Goal: Task Accomplishment & Management: Use online tool/utility

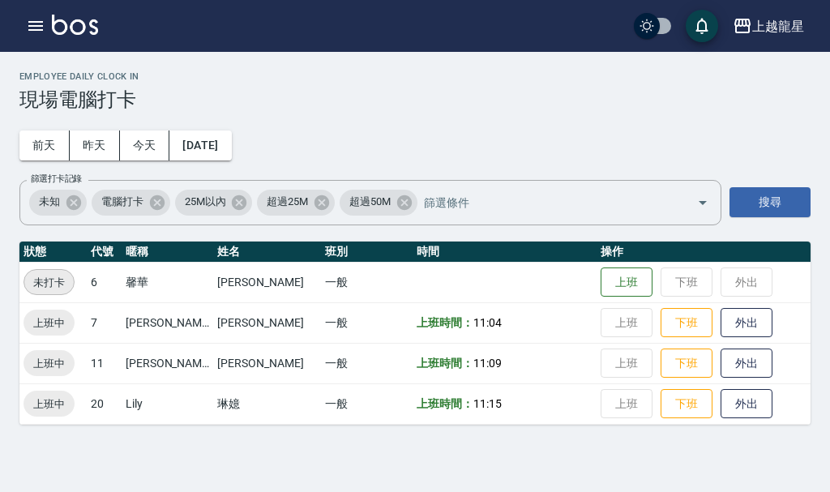
click at [72, 31] on img at bounding box center [75, 25] width 46 height 20
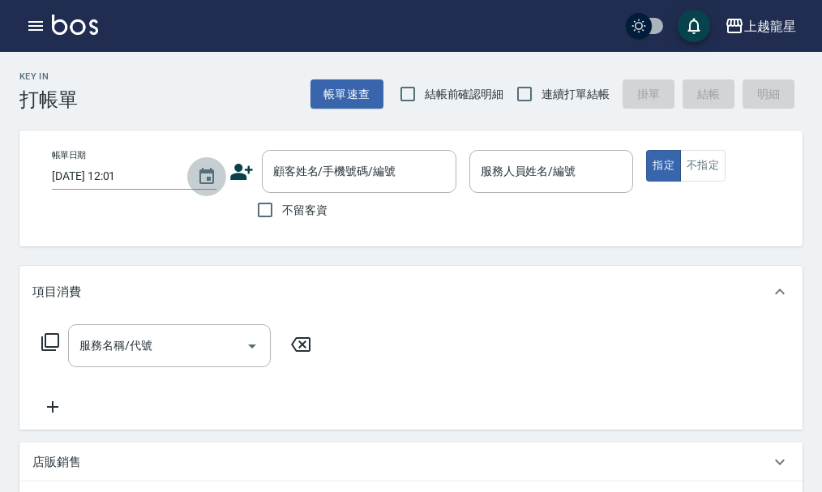
click at [208, 183] on icon "Choose date, selected date is 2025-08-24" at bounding box center [206, 176] width 15 height 16
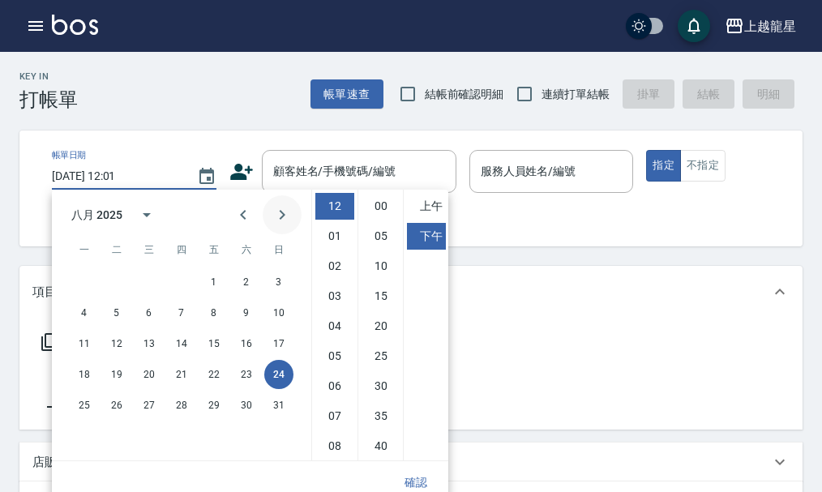
click at [282, 222] on icon "Next month" at bounding box center [281, 214] width 19 height 19
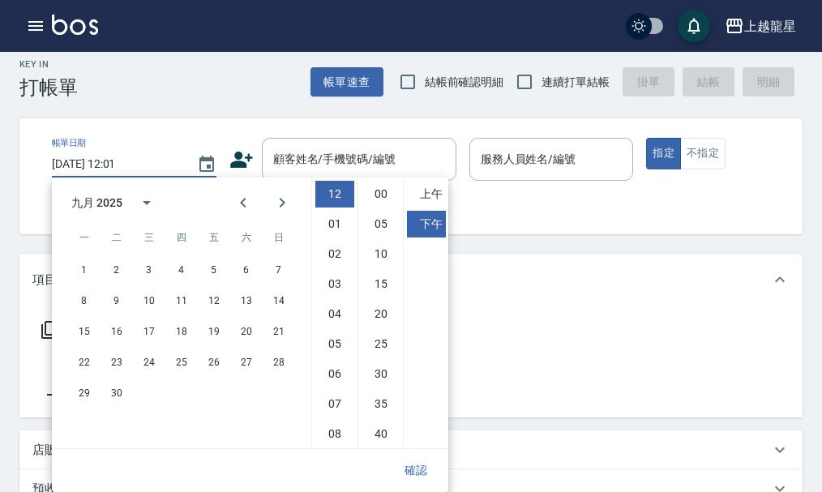
click at [225, 111] on div "Key In 打帳單 帳單速查 結帳前確認明細 連續打單結帳 掛單 結帳 明細 帳單日期 [DATE] 12:01 顧客姓名/手機號碼/編號 顧客姓名/手機號…" at bounding box center [411, 464] width 822 height 848
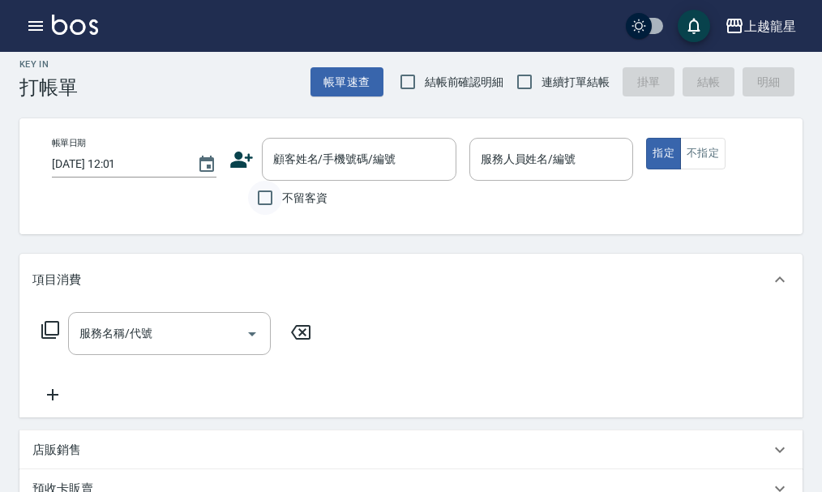
click at [270, 191] on input "不留客資" at bounding box center [265, 198] width 34 height 34
checkbox input "true"
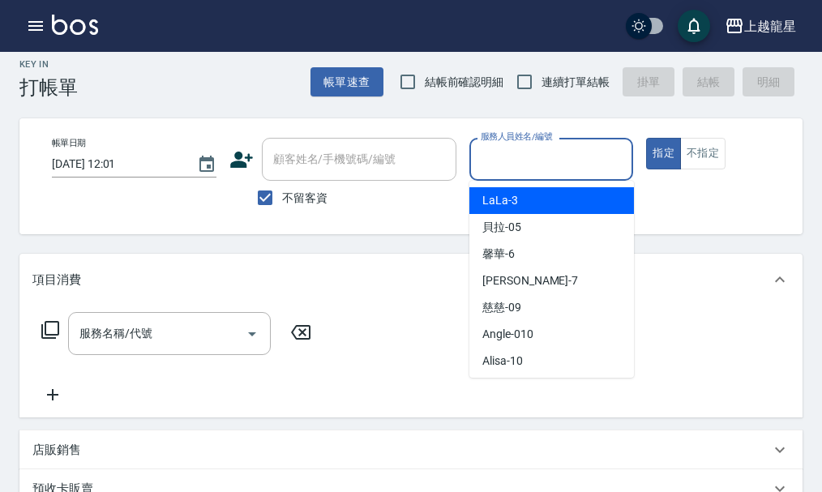
click at [495, 157] on input "服務人員姓名/編號" at bounding box center [552, 159] width 150 height 28
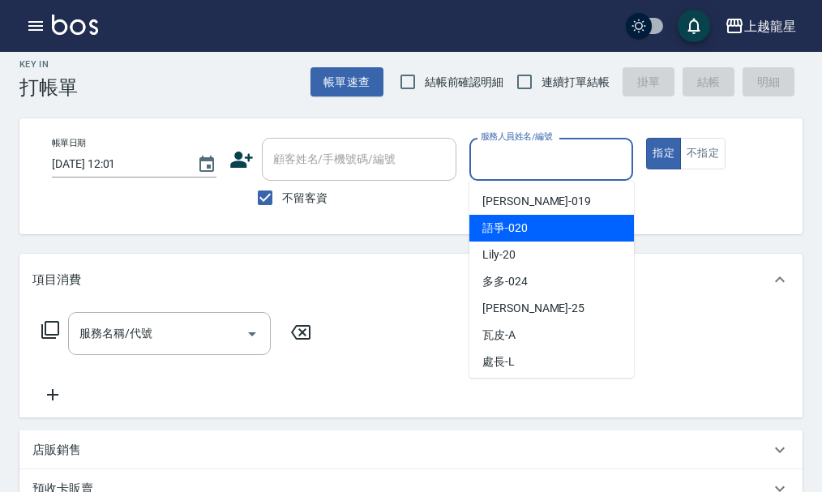
scroll to position [298, 0]
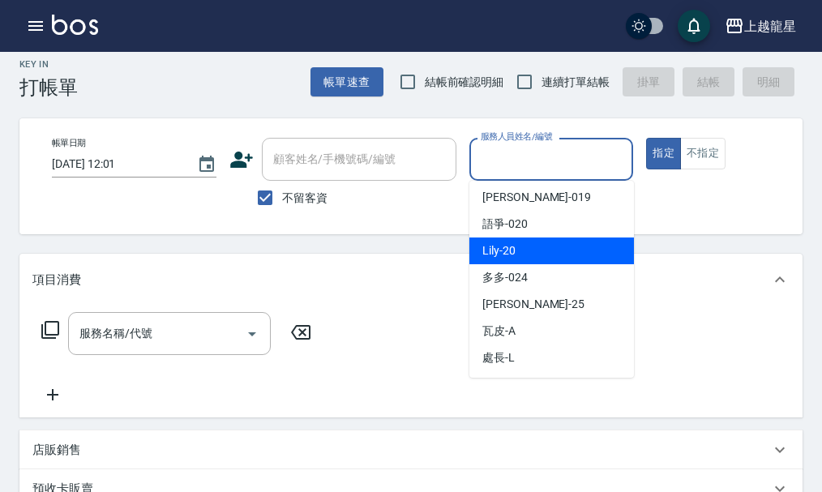
drag, startPoint x: 535, startPoint y: 250, endPoint x: 525, endPoint y: 257, distance: 12.8
click at [536, 250] on div "Lily -20" at bounding box center [551, 251] width 165 height 27
type input "Lily-20"
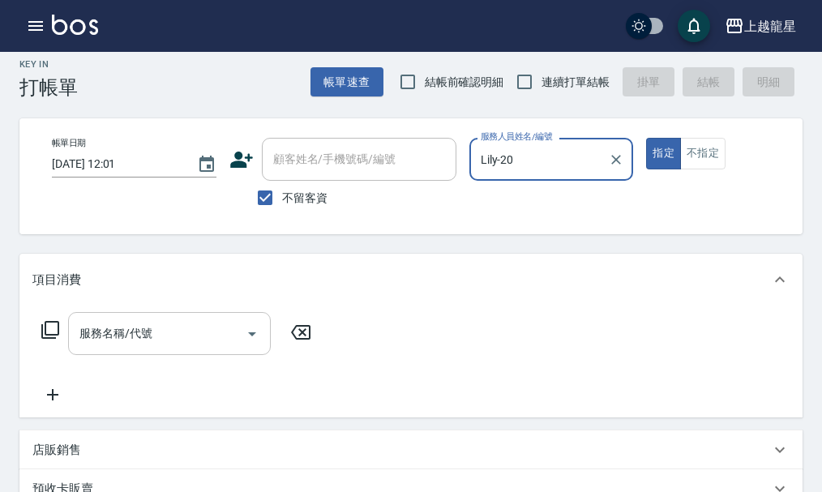
click at [211, 348] on input "服務名稱/代號" at bounding box center [157, 333] width 164 height 28
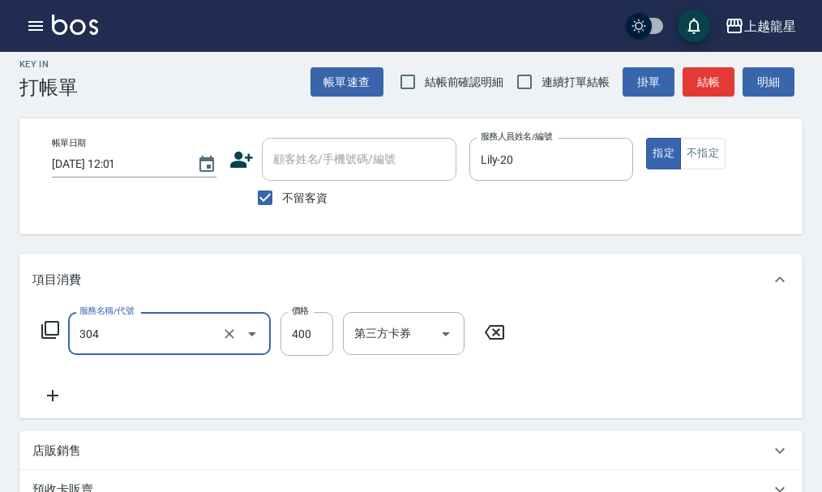
type input "剪髮(304)"
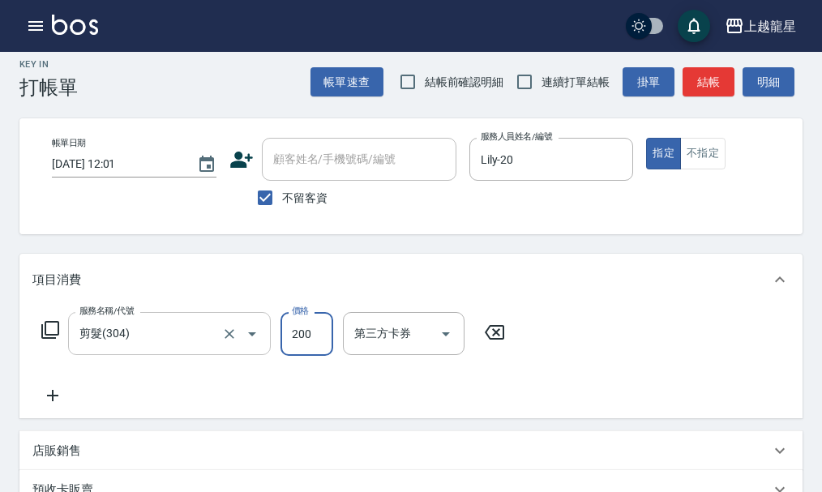
type input "200"
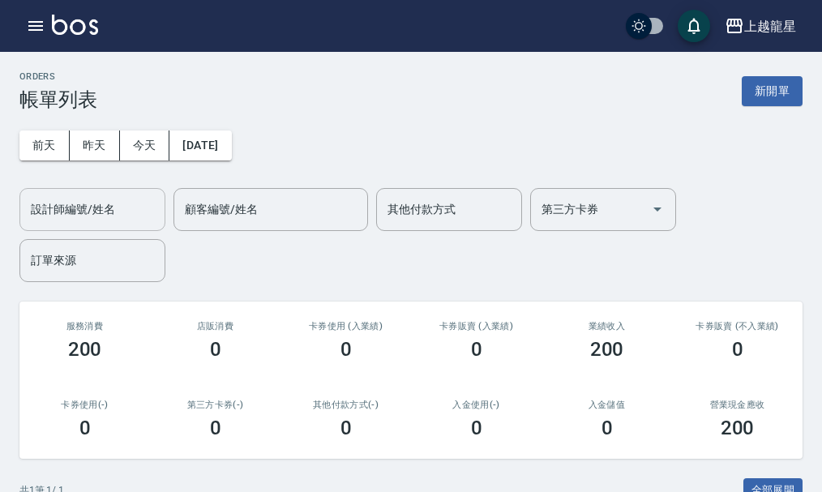
click at [107, 224] on div "設計師編號/姓名" at bounding box center [92, 209] width 146 height 43
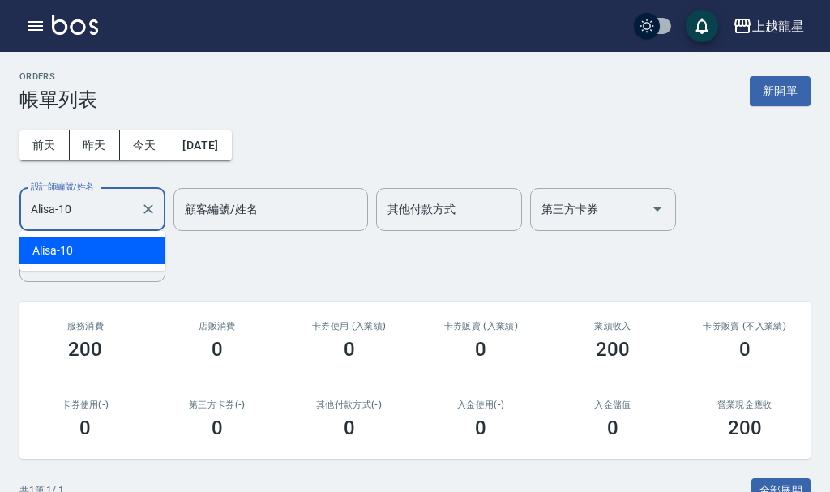
type input "Alisa-10"
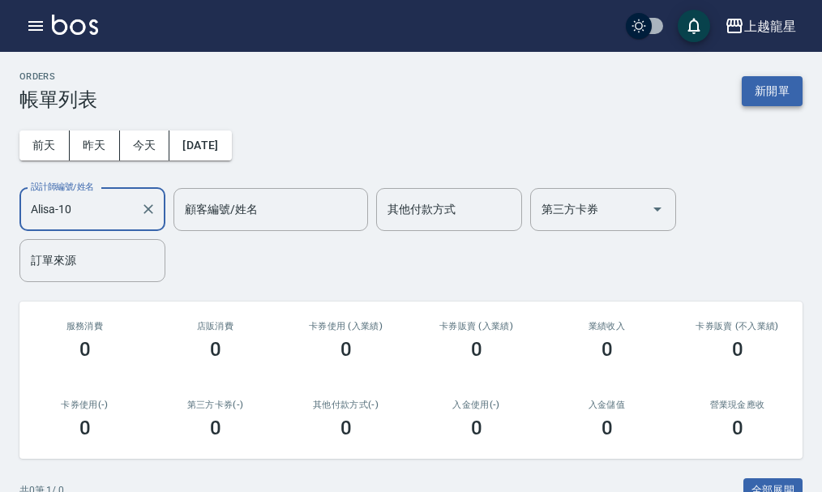
click at [764, 98] on button "新開單" at bounding box center [772, 91] width 61 height 30
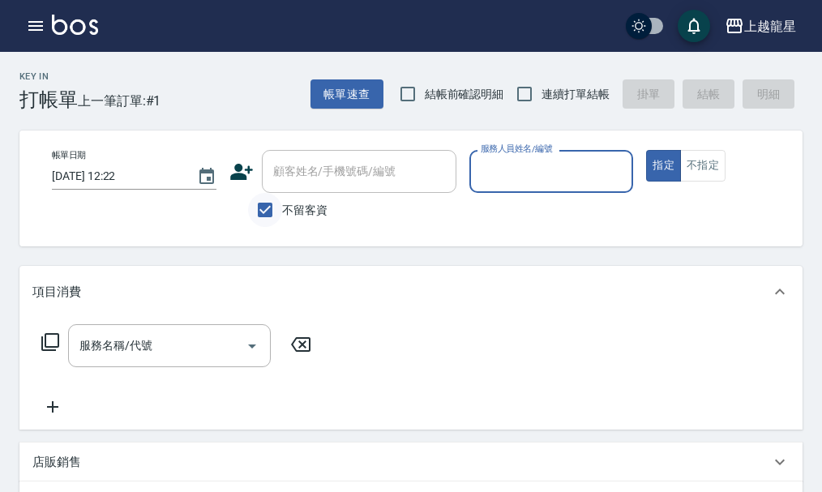
click at [262, 208] on input "不留客資" at bounding box center [265, 210] width 34 height 34
checkbox input "false"
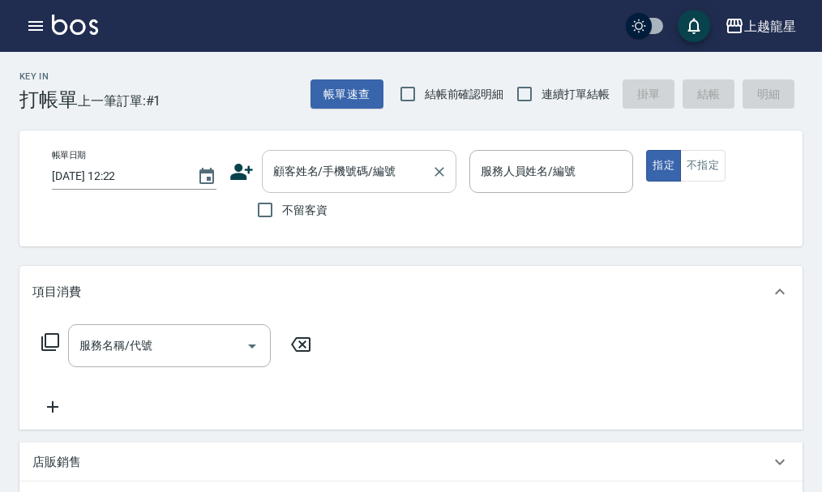
click at [315, 178] on input "顧客姓名/手機號碼/編號" at bounding box center [347, 171] width 156 height 28
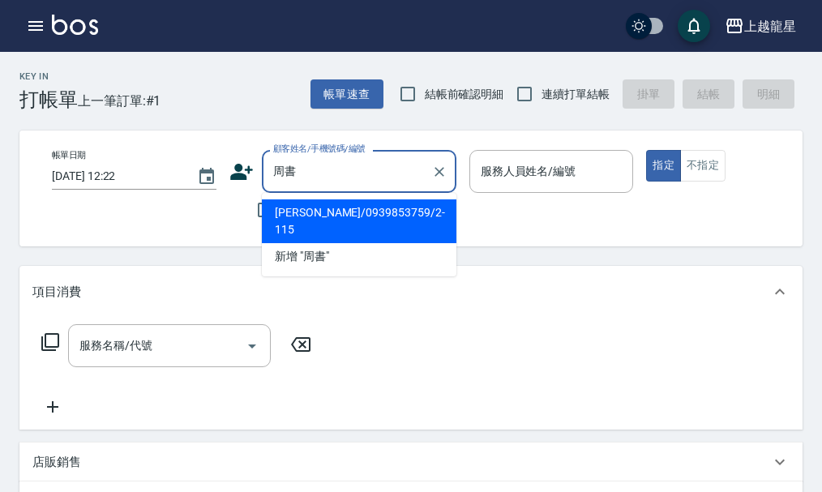
click at [369, 215] on li "[PERSON_NAME]/0939853759/2-115" at bounding box center [359, 221] width 195 height 44
type input "[PERSON_NAME]/0939853759/2-115"
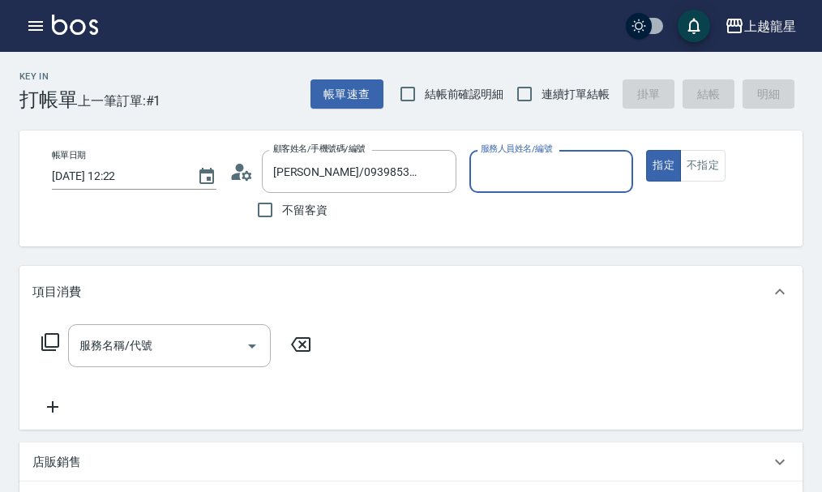
type input "Alisa-10"
click at [200, 336] on div "服務名稱/代號" at bounding box center [169, 345] width 203 height 43
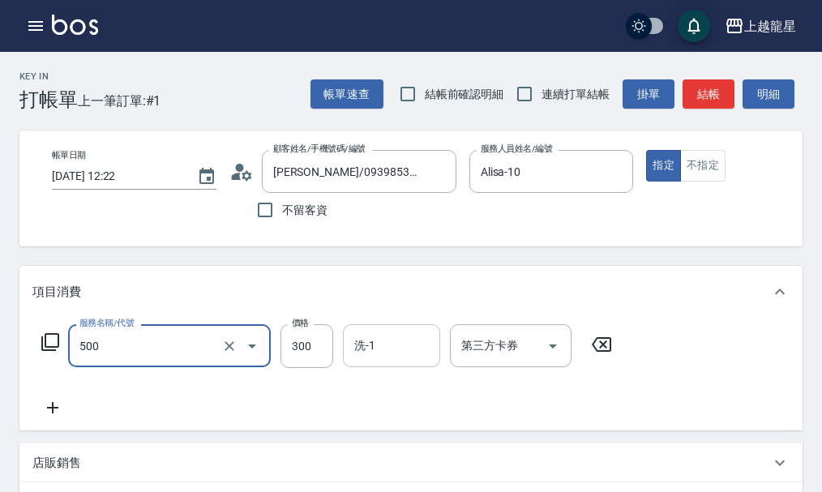
click at [427, 348] on input "洗-1" at bounding box center [391, 346] width 83 height 28
type input "一般洗髮(500)"
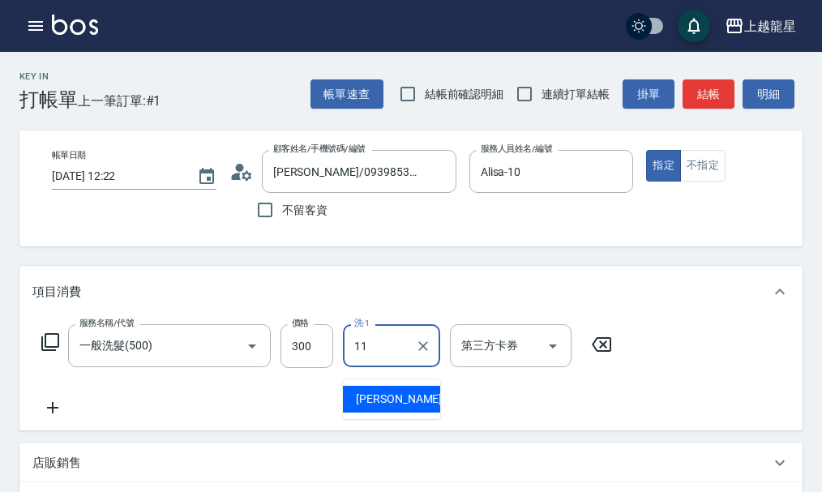
type input "[PERSON_NAME]-11"
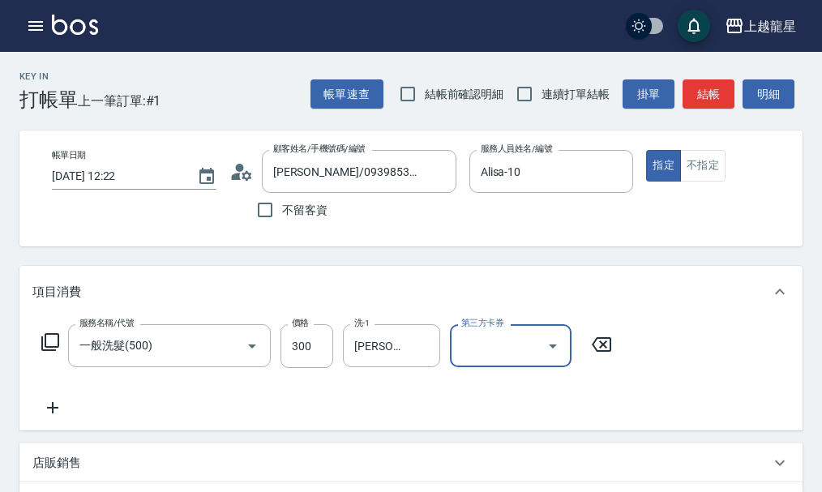
click at [51, 418] on icon at bounding box center [52, 407] width 41 height 19
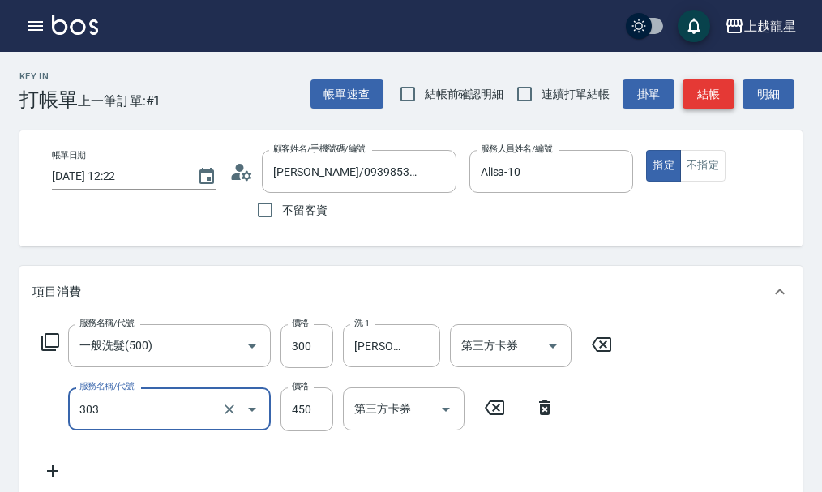
type input "剪髮(303)"
click at [696, 92] on button "結帳" at bounding box center [709, 94] width 52 height 30
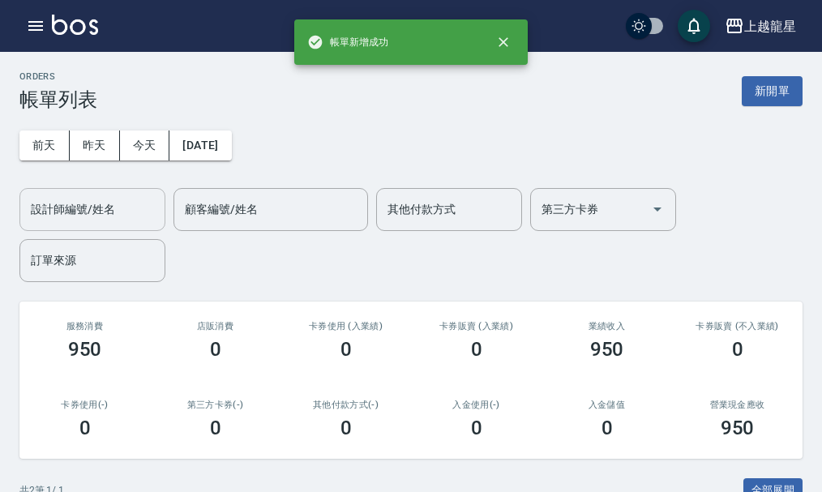
click at [64, 222] on input "設計師編號/姓名" at bounding box center [92, 209] width 131 height 28
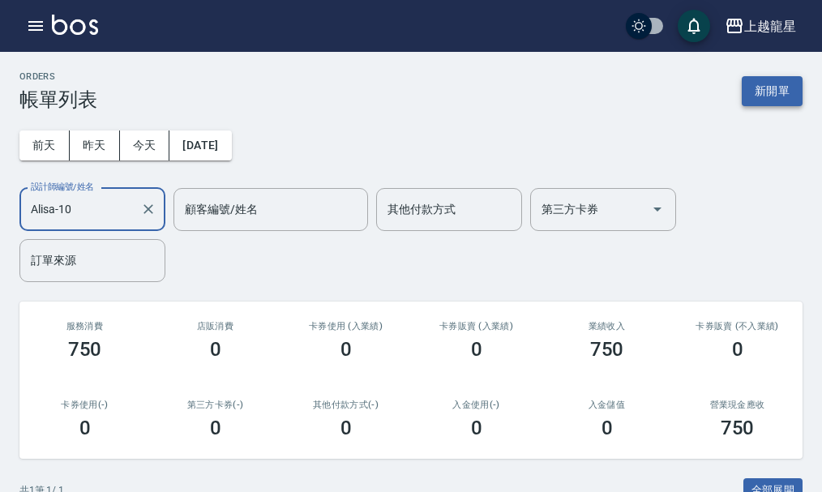
type input "Alisa-10"
click at [765, 96] on button "新開單" at bounding box center [772, 91] width 61 height 30
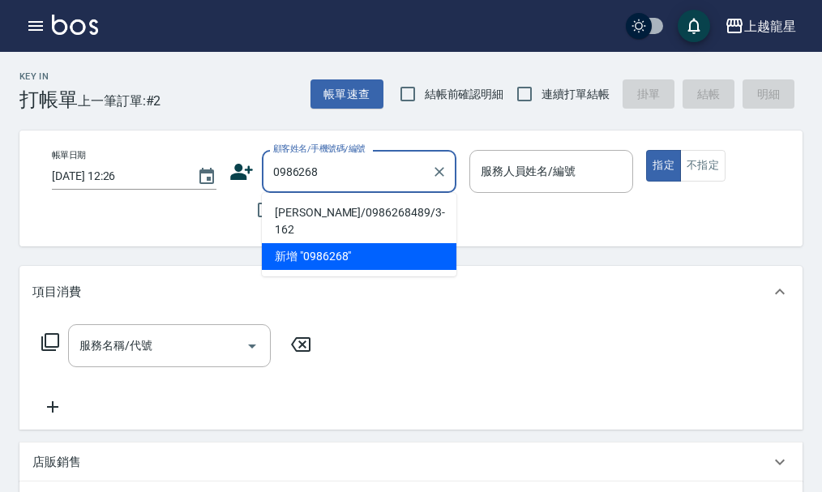
type input "0986268"
click at [496, 239] on div "帳單日期 [DATE] 12:26 顧客姓名/手機號碼/編號 顧客姓名/手機號碼/編號 不留客資 服務人員姓名/編號 服務人員姓名/編號 指定 不指定" at bounding box center [424, 189] width 811 height 116
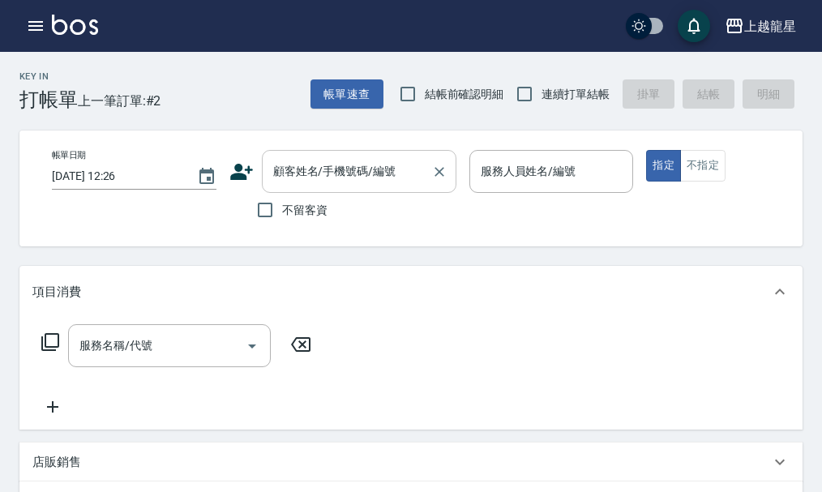
click at [353, 178] on input "顧客姓名/手機號碼/編號" at bounding box center [347, 171] width 156 height 28
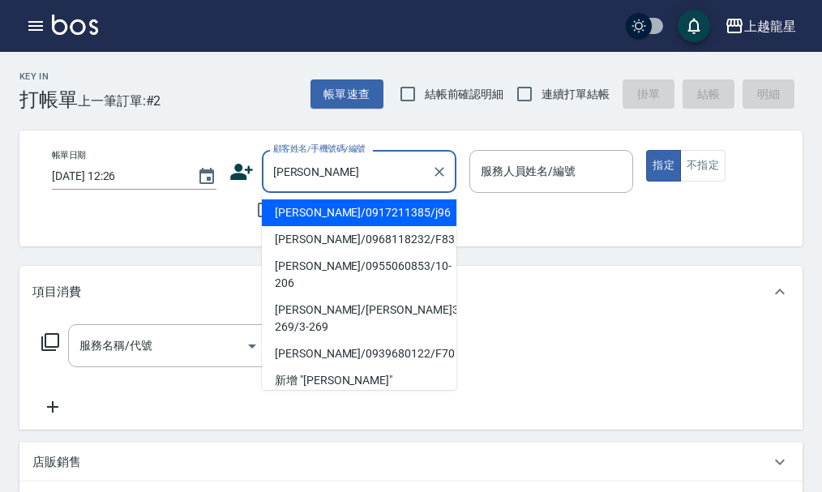
click at [403, 221] on li "[PERSON_NAME]/0917211385/j96" at bounding box center [359, 212] width 195 height 27
type input "[PERSON_NAME]/0917211385/j96"
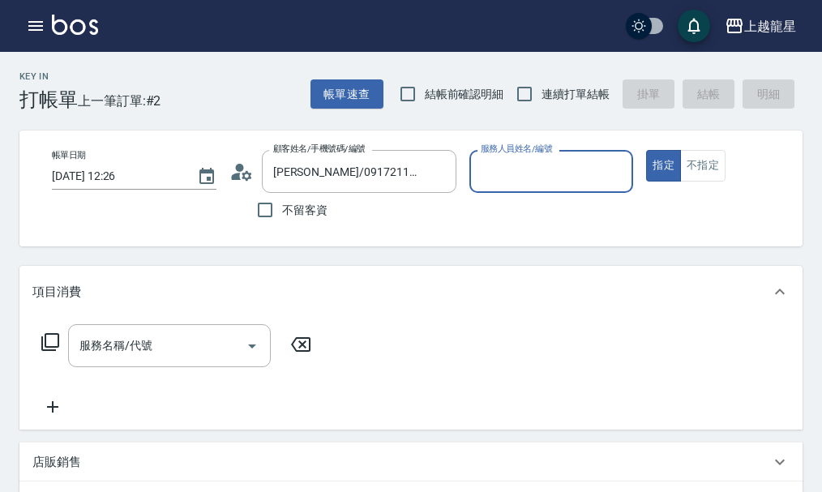
type input "Alisa-10"
click at [158, 360] on input "服務名稱/代號" at bounding box center [157, 346] width 164 height 28
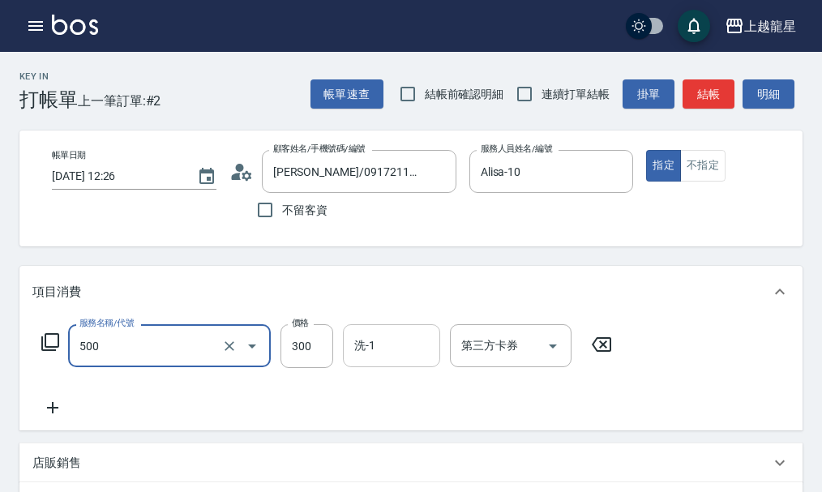
type input "一般洗髮(500)"
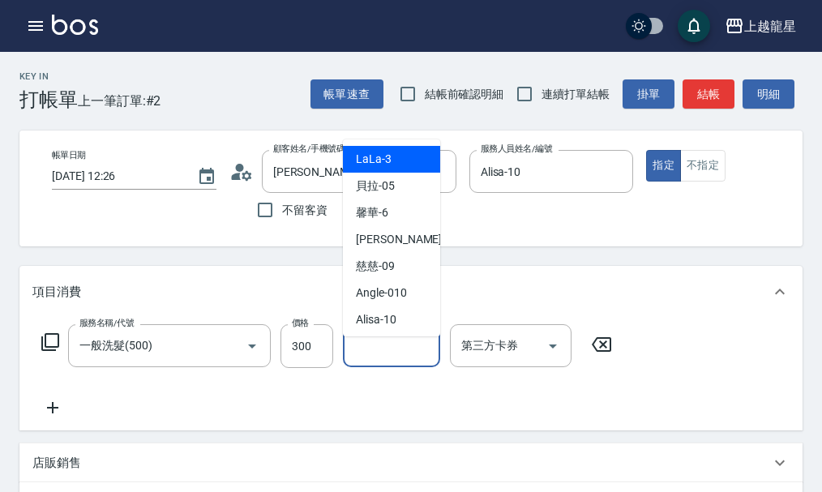
click at [386, 360] on input "洗-1" at bounding box center [391, 346] width 83 height 28
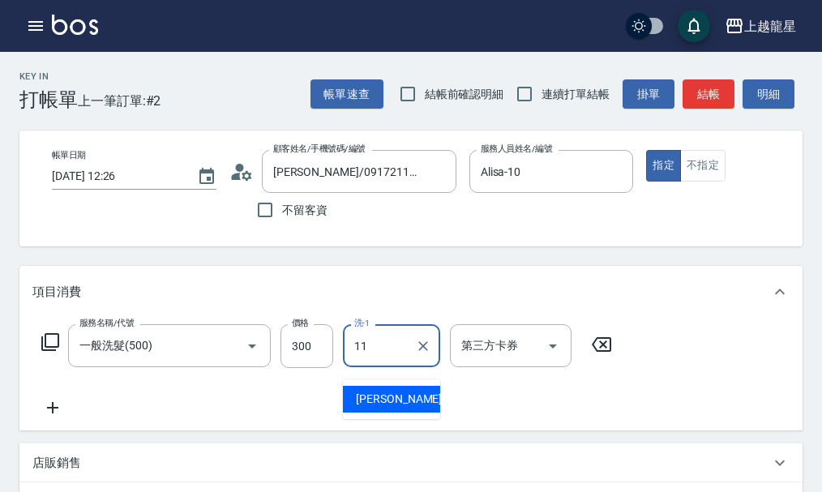
type input "[PERSON_NAME]-11"
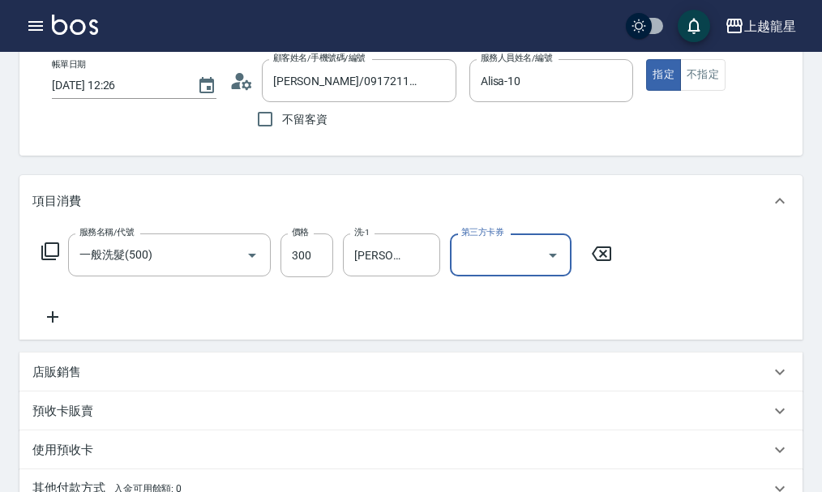
scroll to position [162, 0]
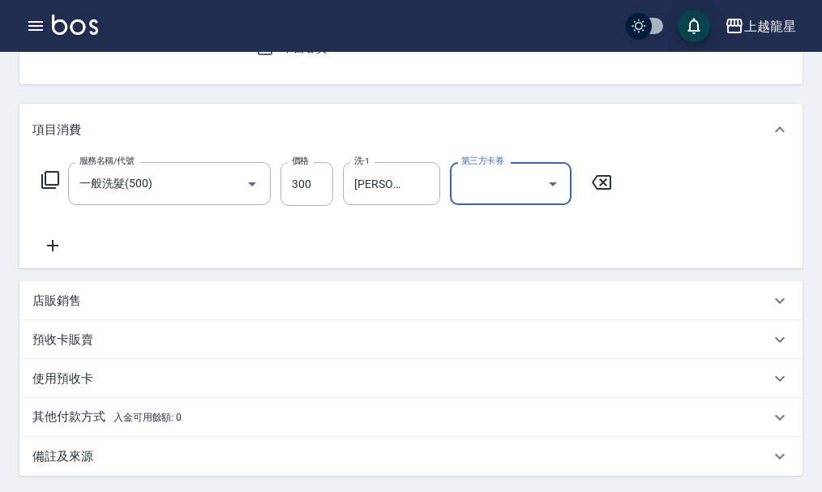
click at [53, 251] on icon at bounding box center [52, 245] width 11 height 11
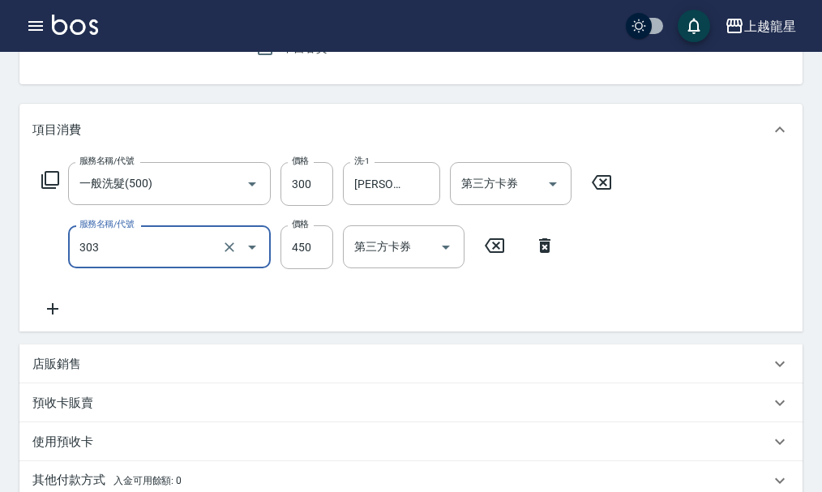
type input "剪髮(303)"
click at [46, 319] on icon at bounding box center [52, 308] width 41 height 19
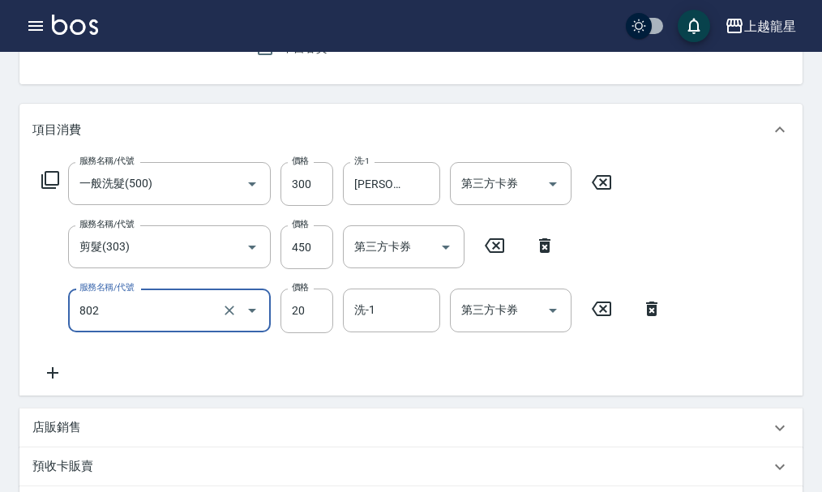
click at [372, 328] on div "洗-1 洗-1" at bounding box center [391, 310] width 97 height 43
type input "[PERSON_NAME](802)"
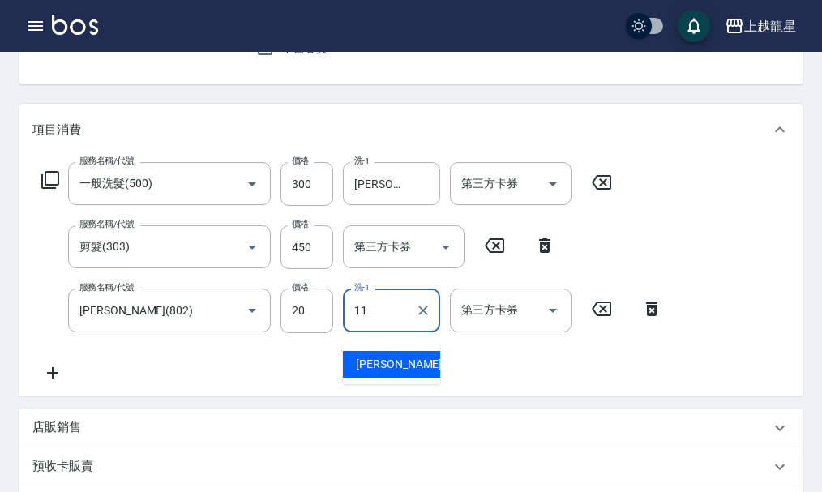
type input "[PERSON_NAME]-11"
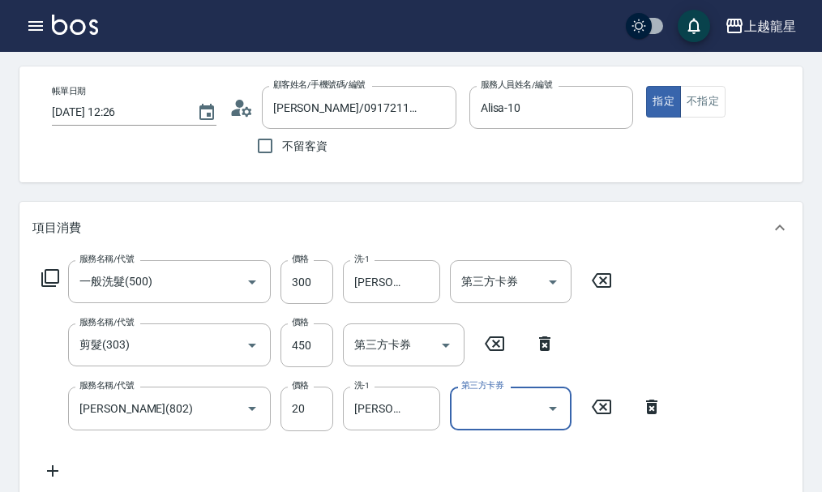
scroll to position [0, 0]
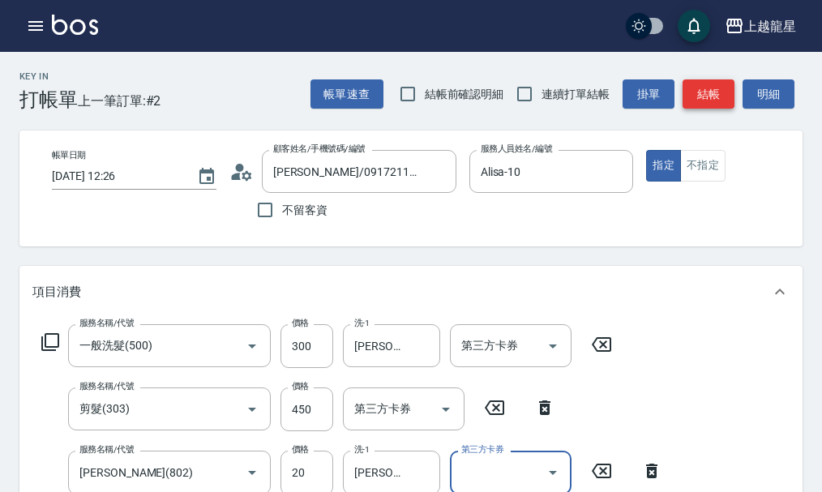
click at [705, 92] on button "結帳" at bounding box center [709, 94] width 52 height 30
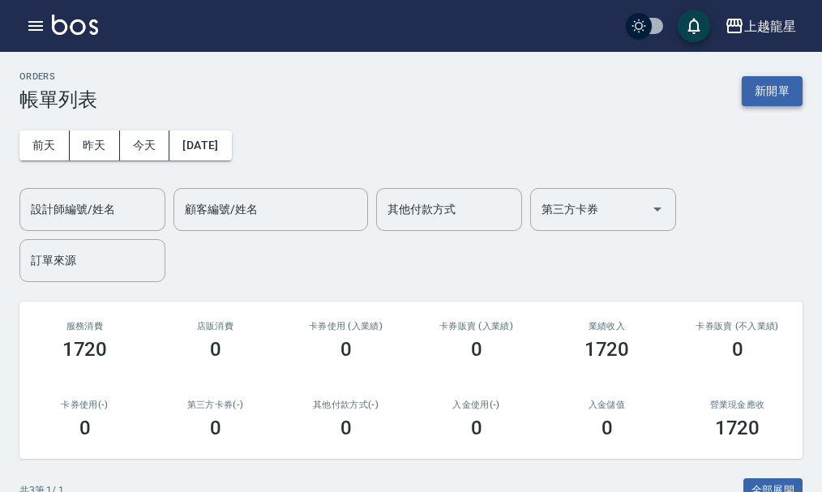
click at [765, 92] on button "新開單" at bounding box center [772, 91] width 61 height 30
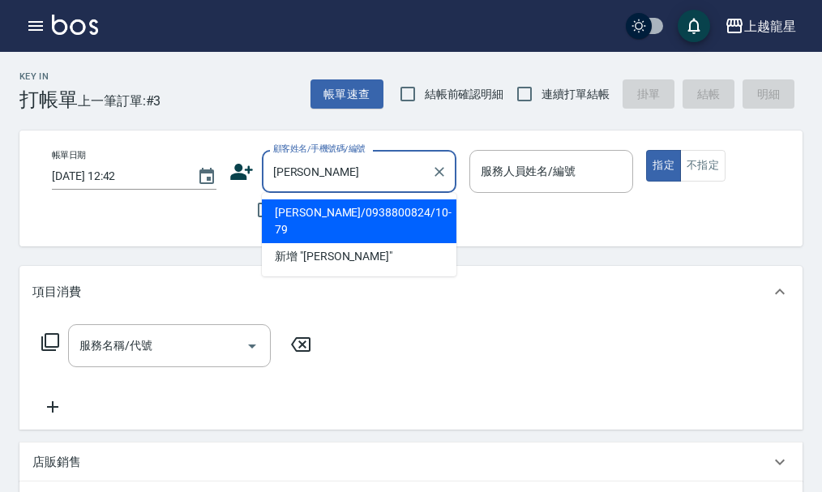
click at [392, 208] on li "[PERSON_NAME]/0938800824/10-79" at bounding box center [359, 221] width 195 height 44
type input "[PERSON_NAME]/0938800824/10-79"
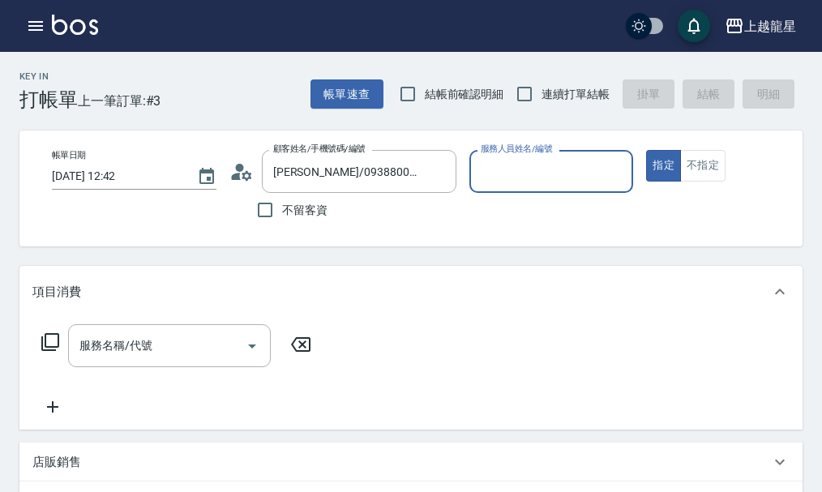
type input "Alisa-10"
click at [434, 173] on icon "Clear" at bounding box center [439, 172] width 16 height 16
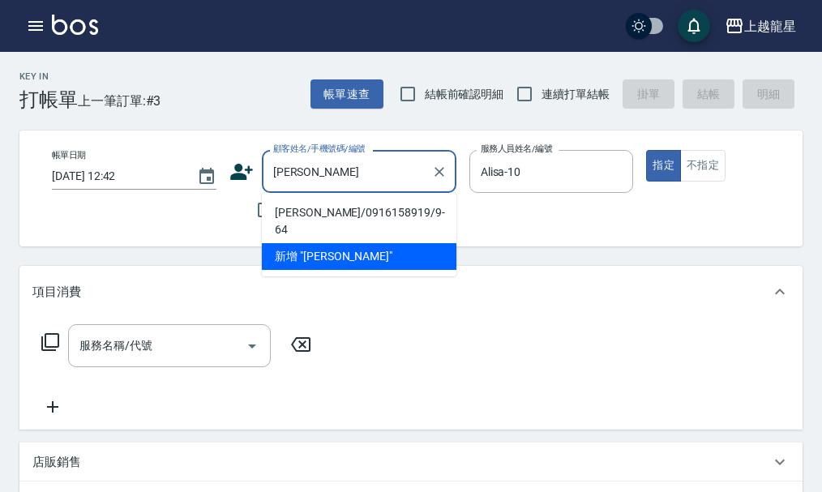
type input "吳"
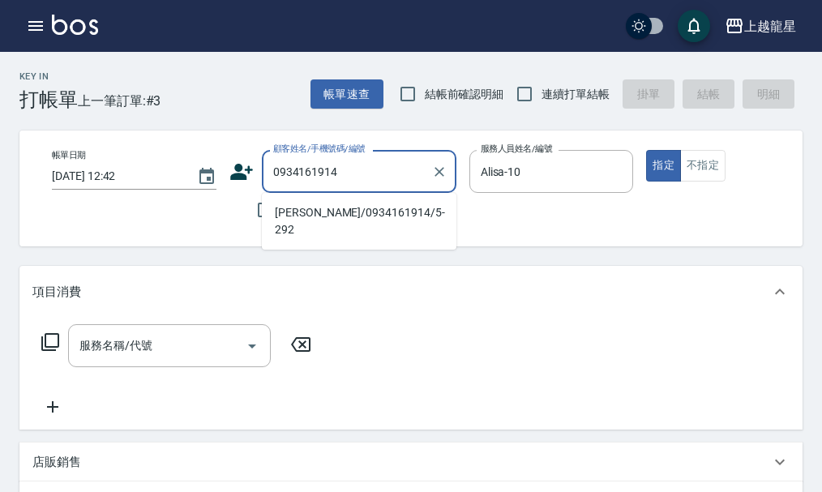
click at [303, 209] on li "[PERSON_NAME]/0934161914/5-292" at bounding box center [359, 221] width 195 height 44
type input "[PERSON_NAME]/0934161914/5-292"
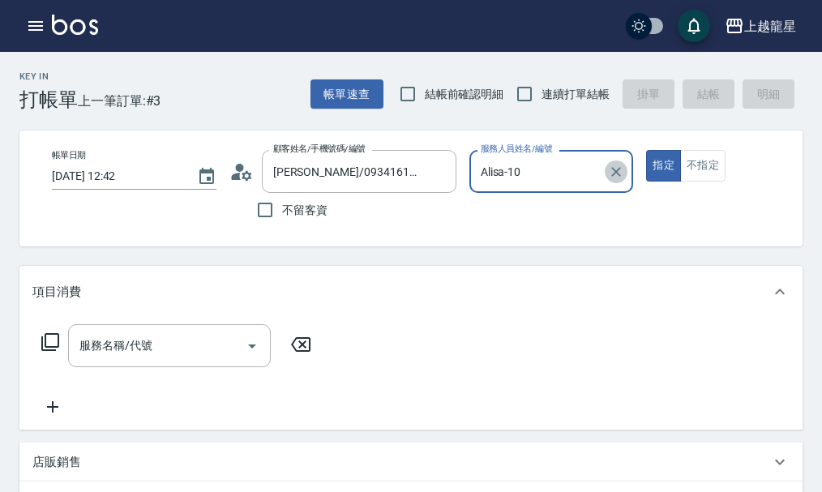
click at [619, 166] on icon "Clear" at bounding box center [616, 172] width 16 height 16
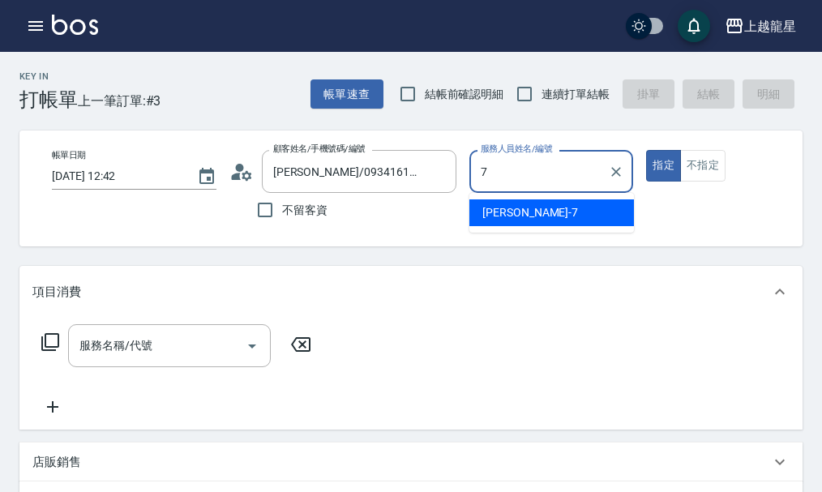
type input "雅君-7"
type button "true"
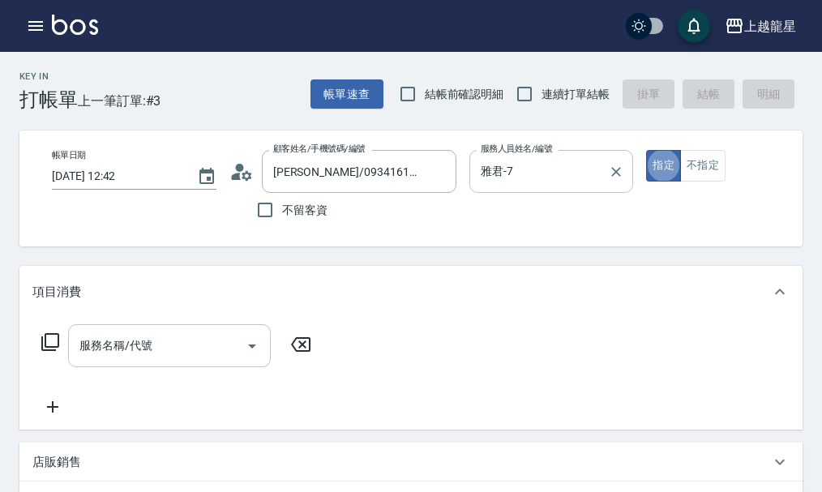
click at [204, 344] on input "服務名稱/代號" at bounding box center [157, 346] width 164 height 28
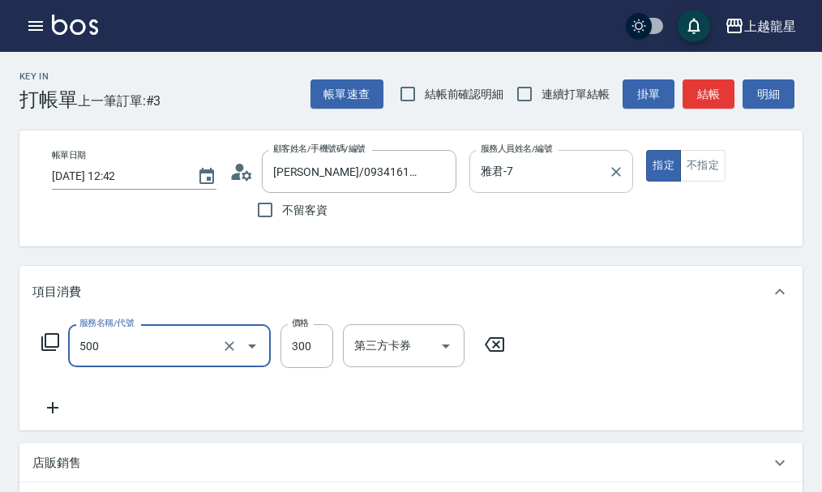
type input "一般洗髮(500)"
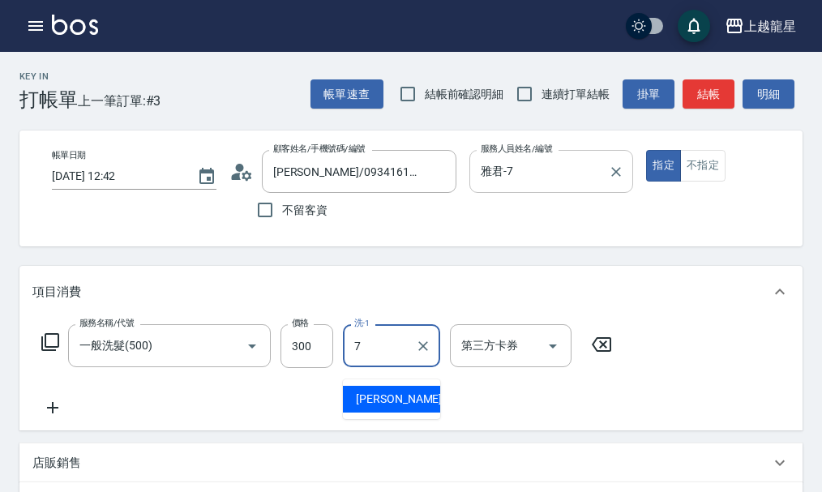
type input "雅君-7"
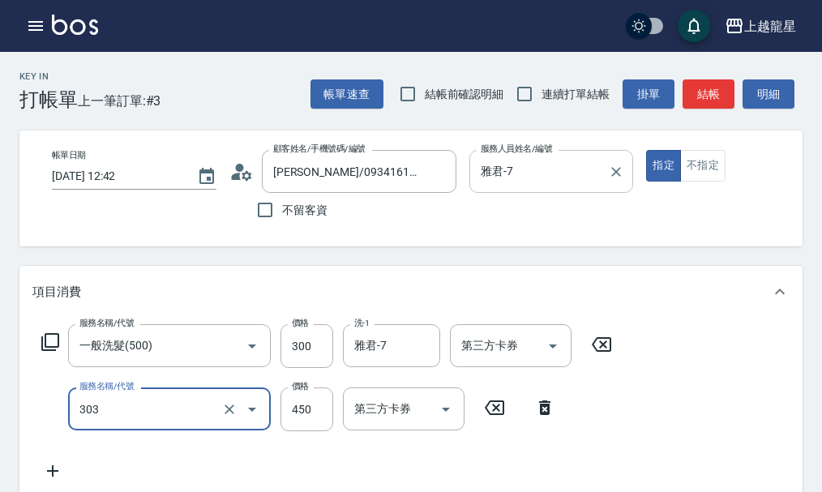
type input "剪髮(303)"
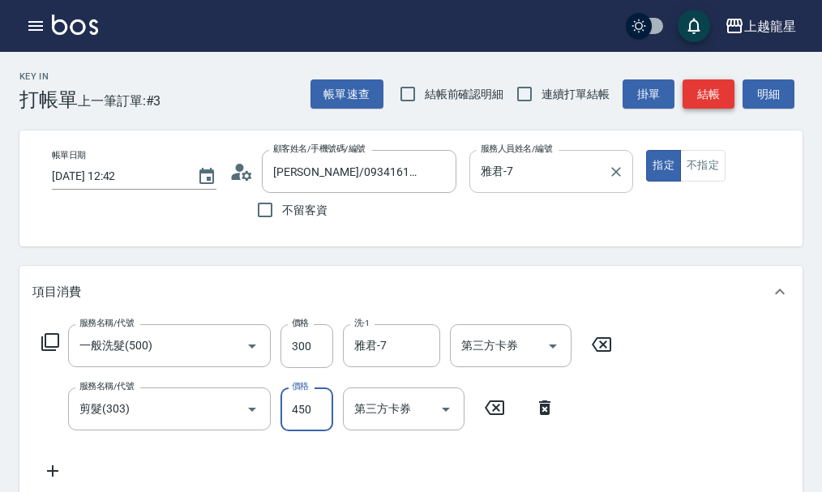
click at [705, 84] on button "結帳" at bounding box center [709, 94] width 52 height 30
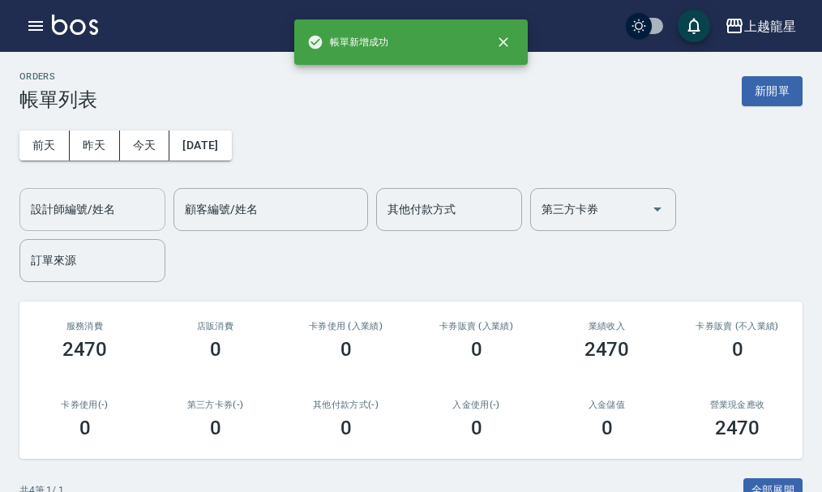
click at [78, 225] on div "設計師編號/姓名" at bounding box center [92, 209] width 146 height 43
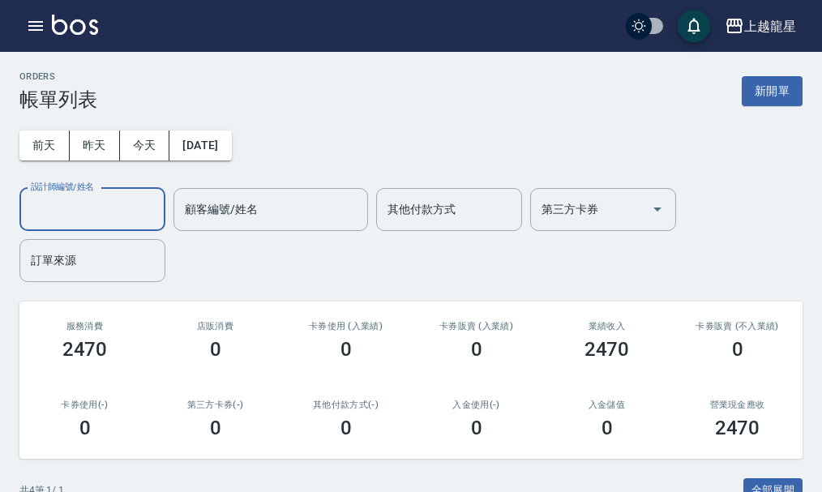
click at [83, 215] on input "設計師編號/姓名" at bounding box center [92, 209] width 131 height 28
type input "雅君-7"
click at [775, 96] on button "新開單" at bounding box center [772, 91] width 61 height 30
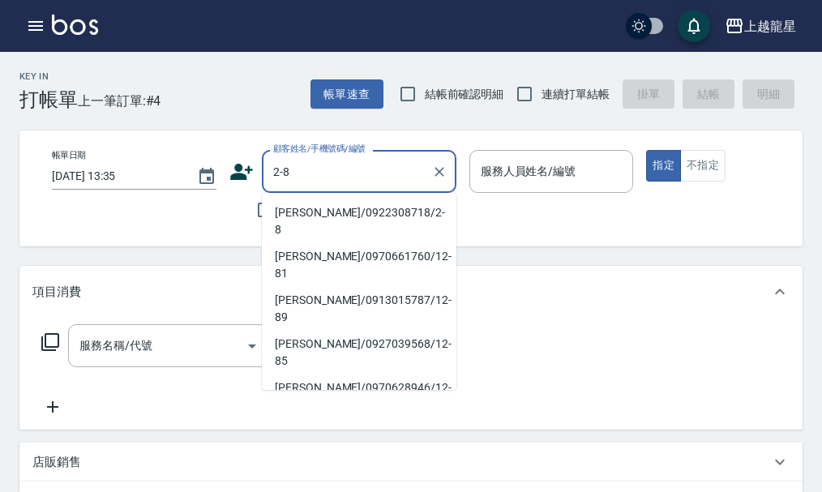
click at [315, 207] on li "[PERSON_NAME]/0922308718/2-8" at bounding box center [359, 221] width 195 height 44
type input "[PERSON_NAME]/0922308718/2-8"
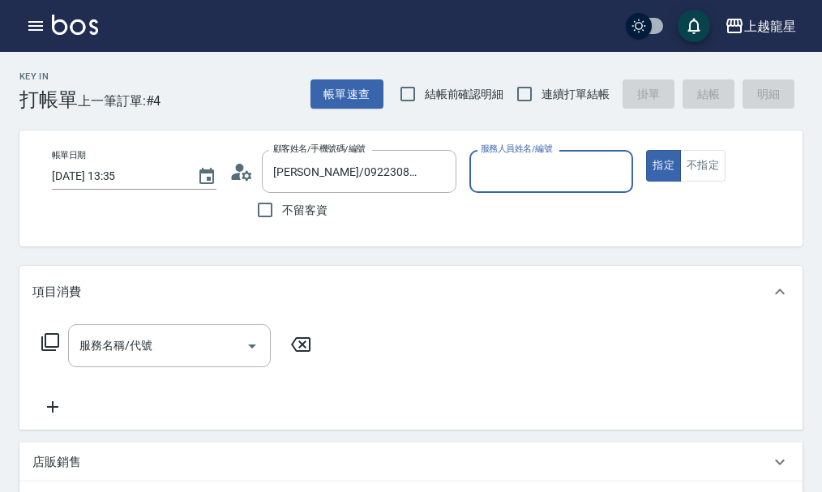
type input "雅君-7"
click at [246, 169] on icon at bounding box center [241, 172] width 24 height 24
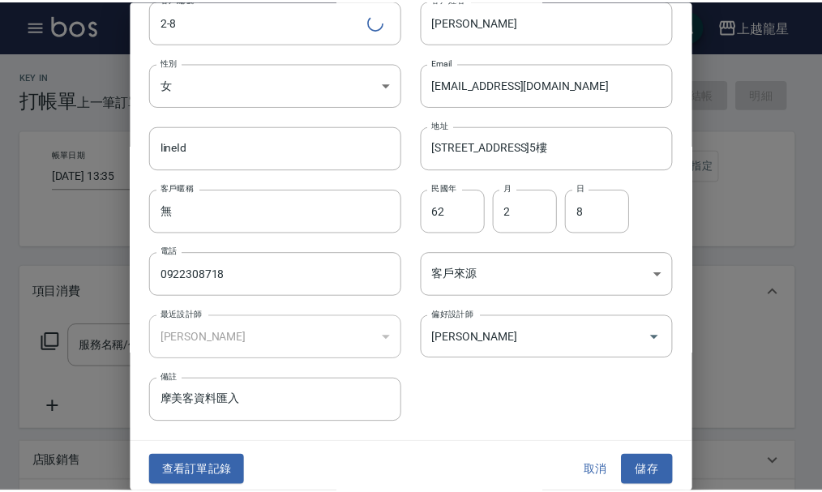
scroll to position [70, 0]
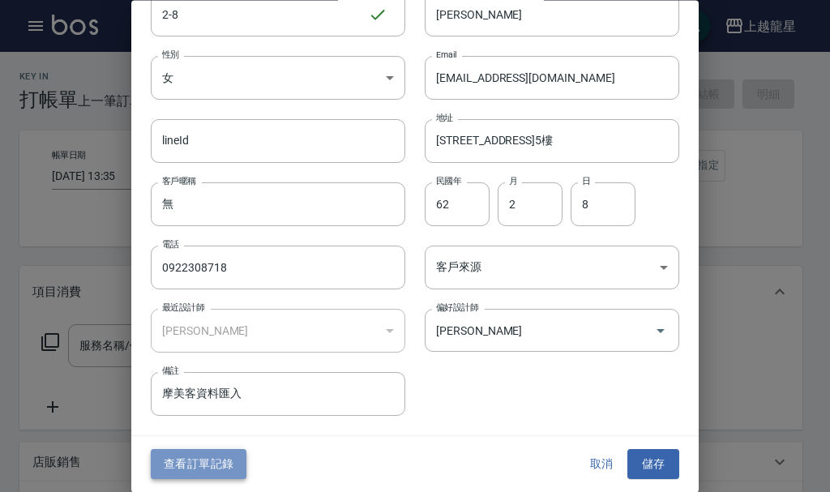
click at [201, 458] on button "查看訂單記錄" at bounding box center [199, 465] width 96 height 30
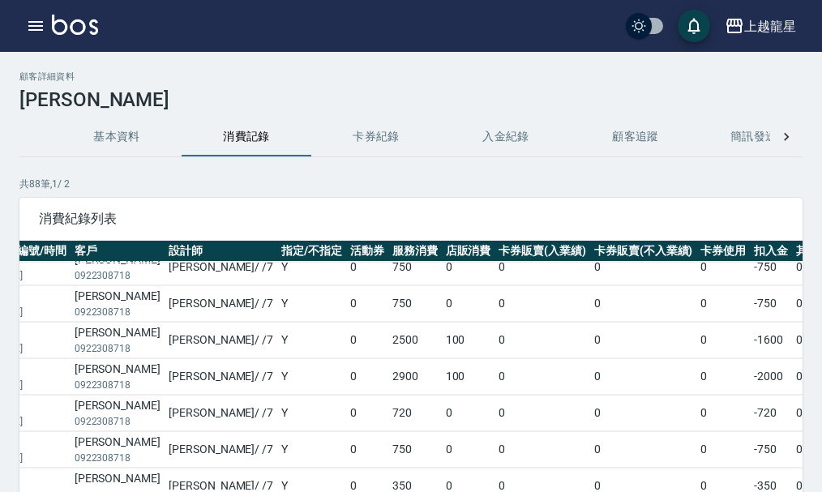
scroll to position [486, 0]
